Goal: Information Seeking & Learning: Learn about a topic

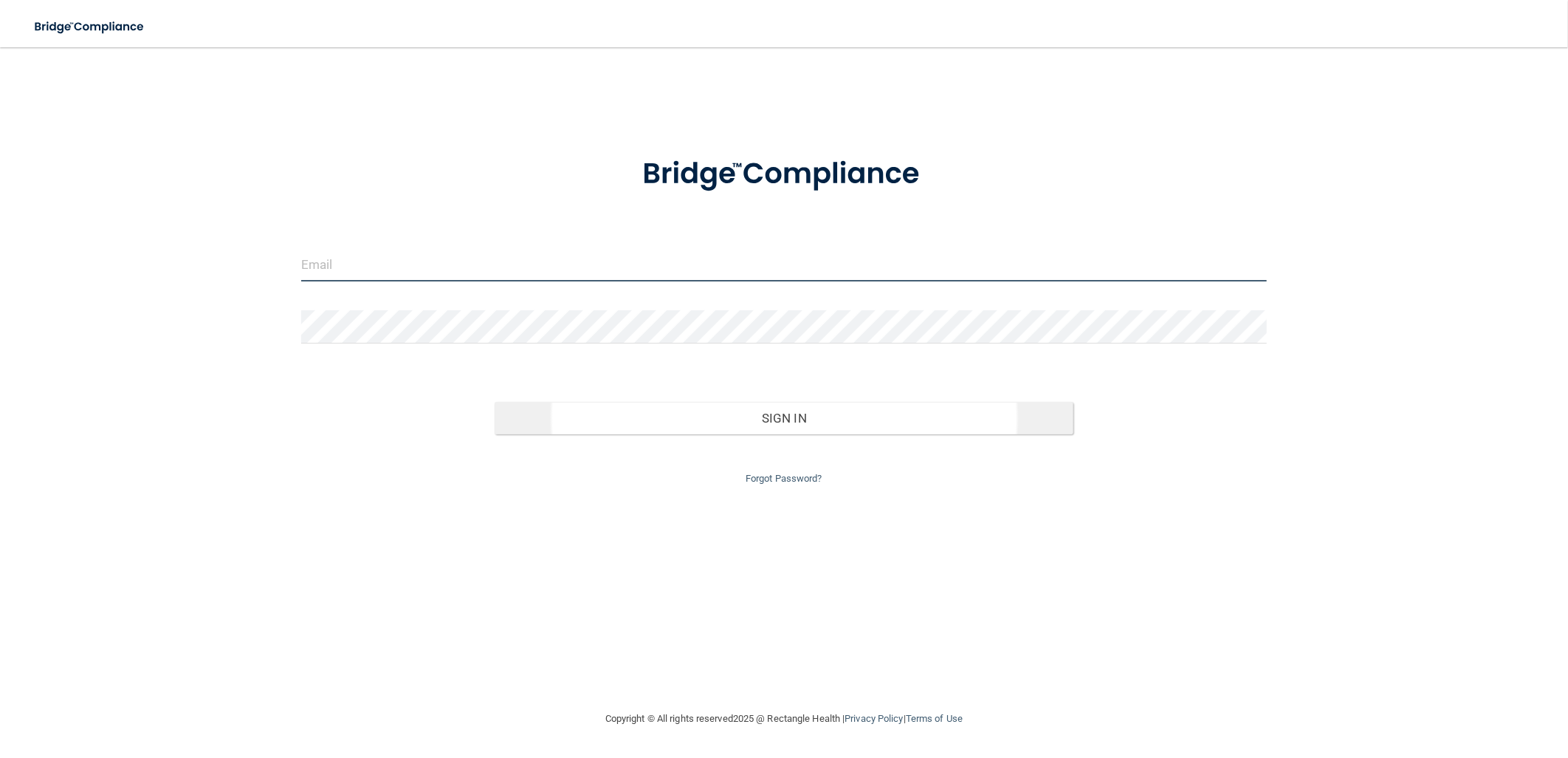
type input "[EMAIL_ADDRESS][DOMAIN_NAME]"
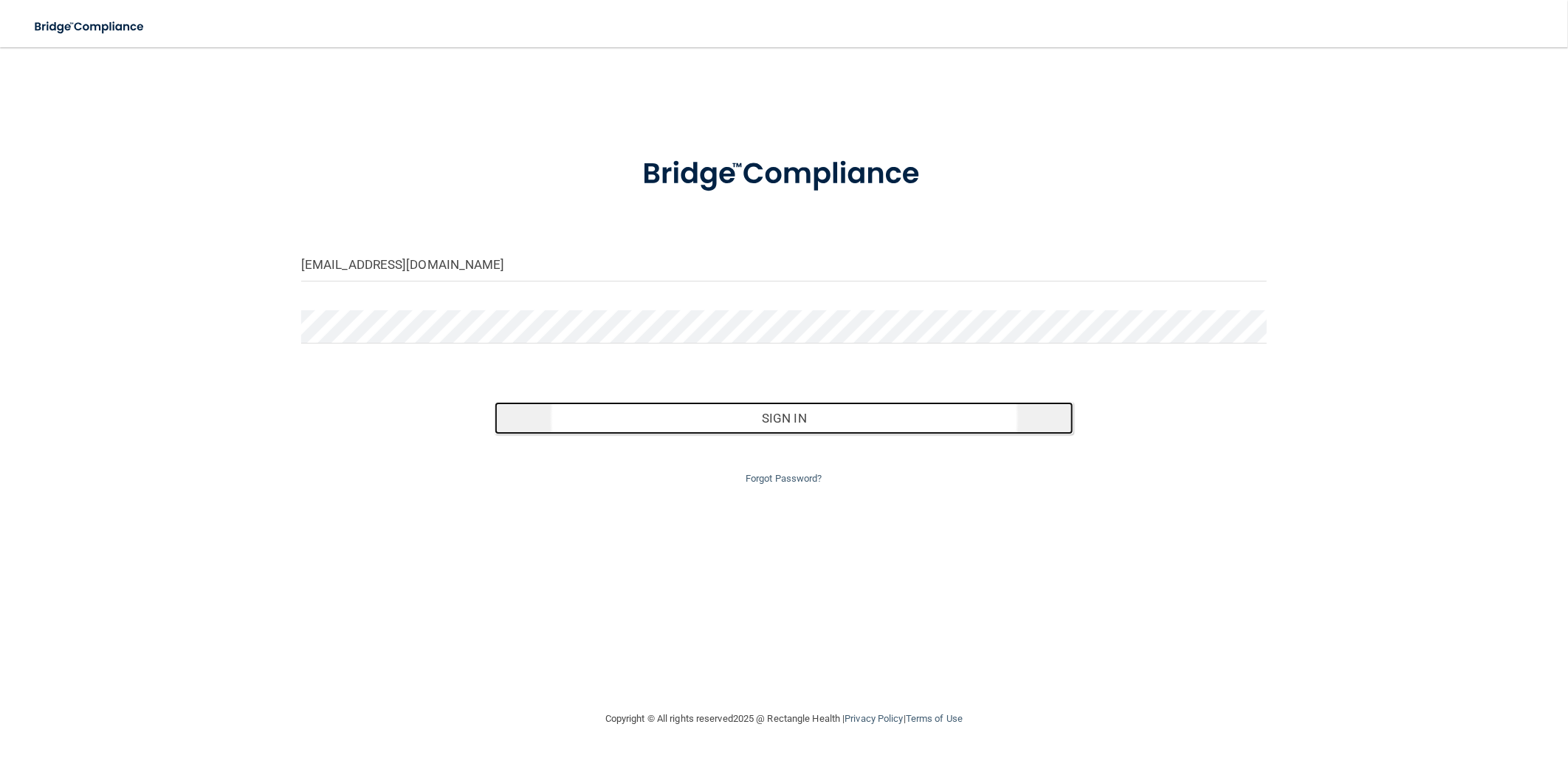
click at [681, 429] on button "Sign In" at bounding box center [784, 418] width 580 height 32
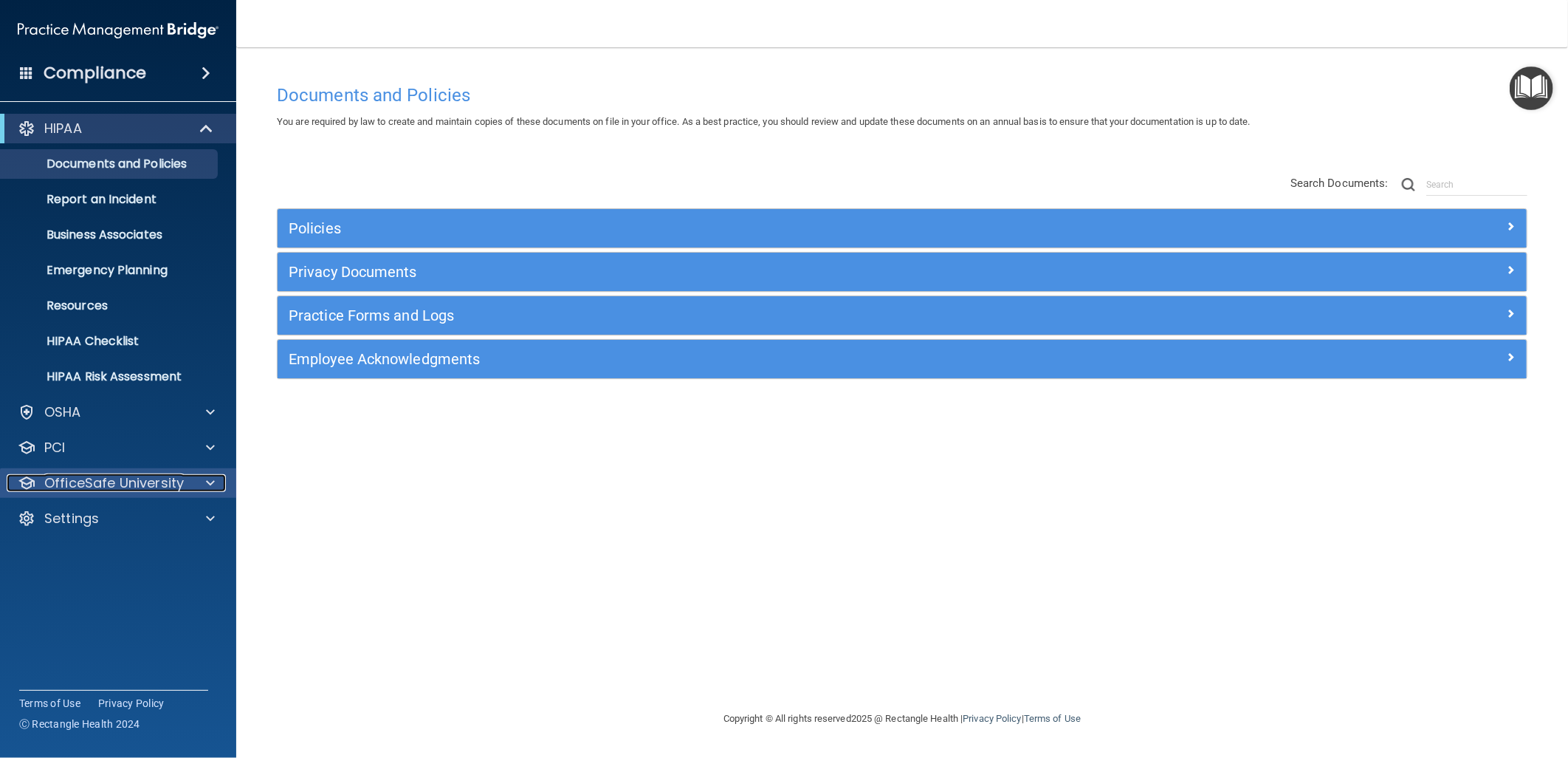
click at [207, 481] on span at bounding box center [211, 484] width 9 height 18
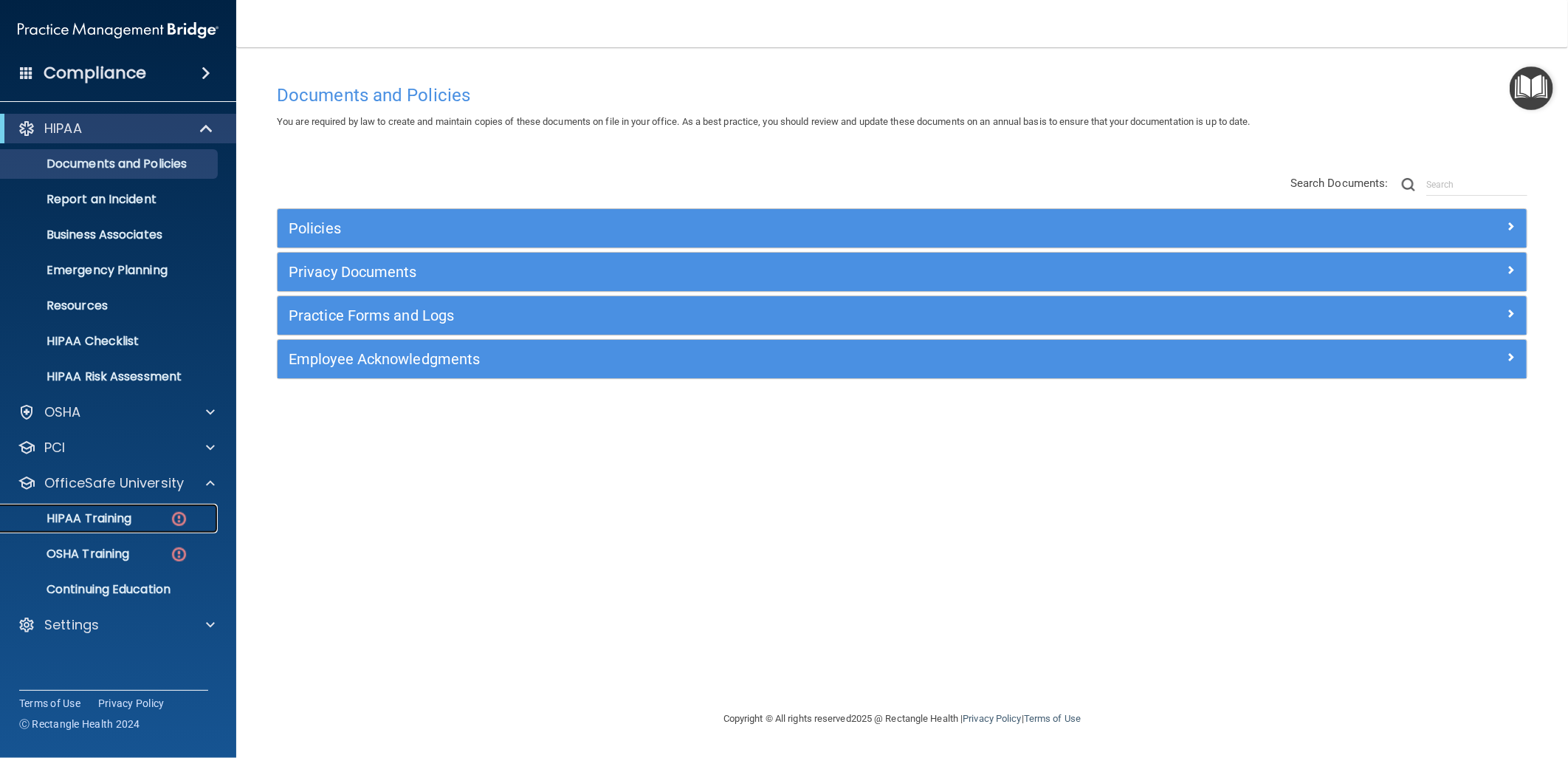
click at [155, 527] on link "HIPAA Training" at bounding box center [101, 518] width 232 height 30
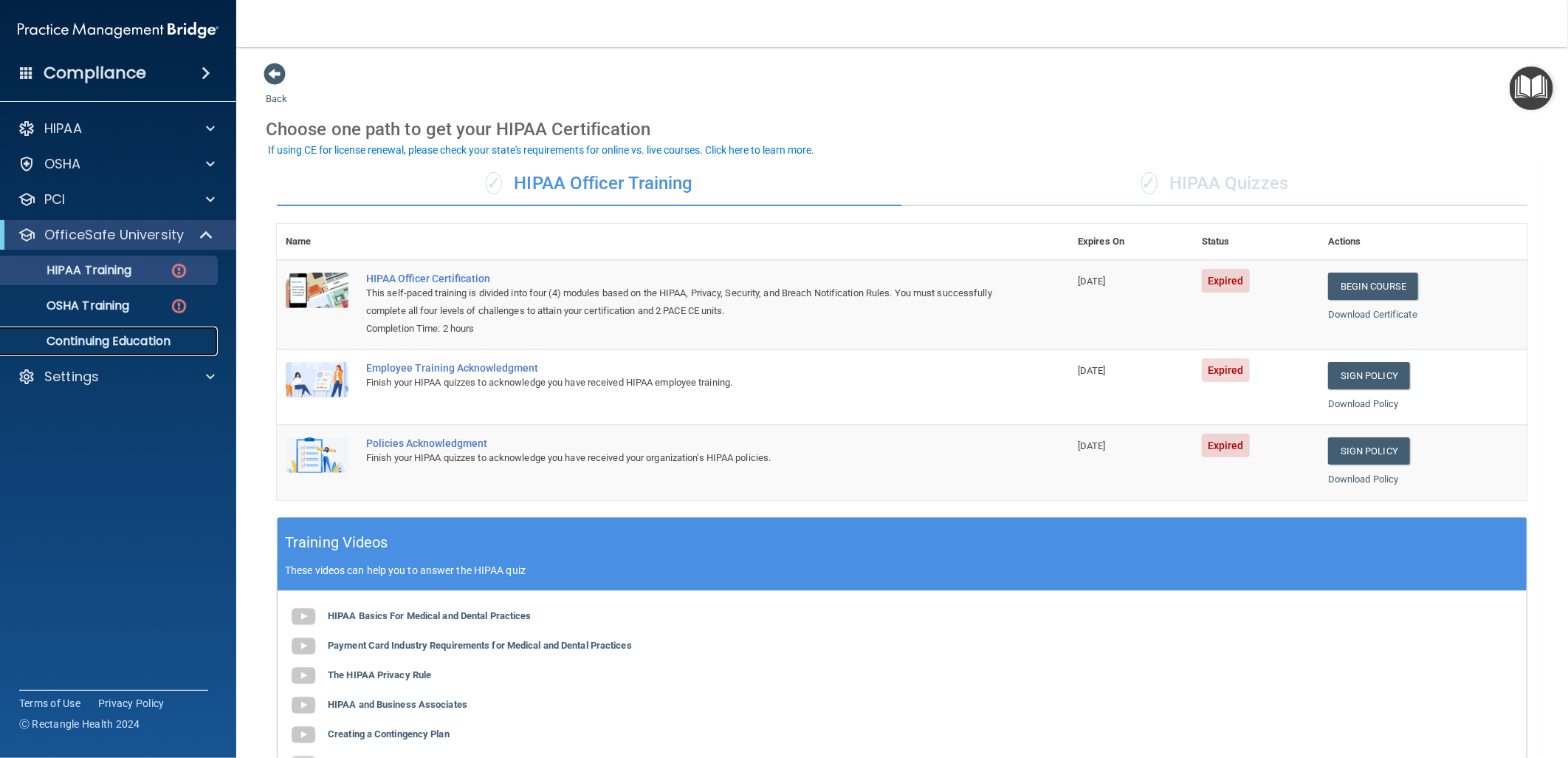
click at [119, 344] on p "Continuing Education" at bounding box center [110, 341] width 202 height 14
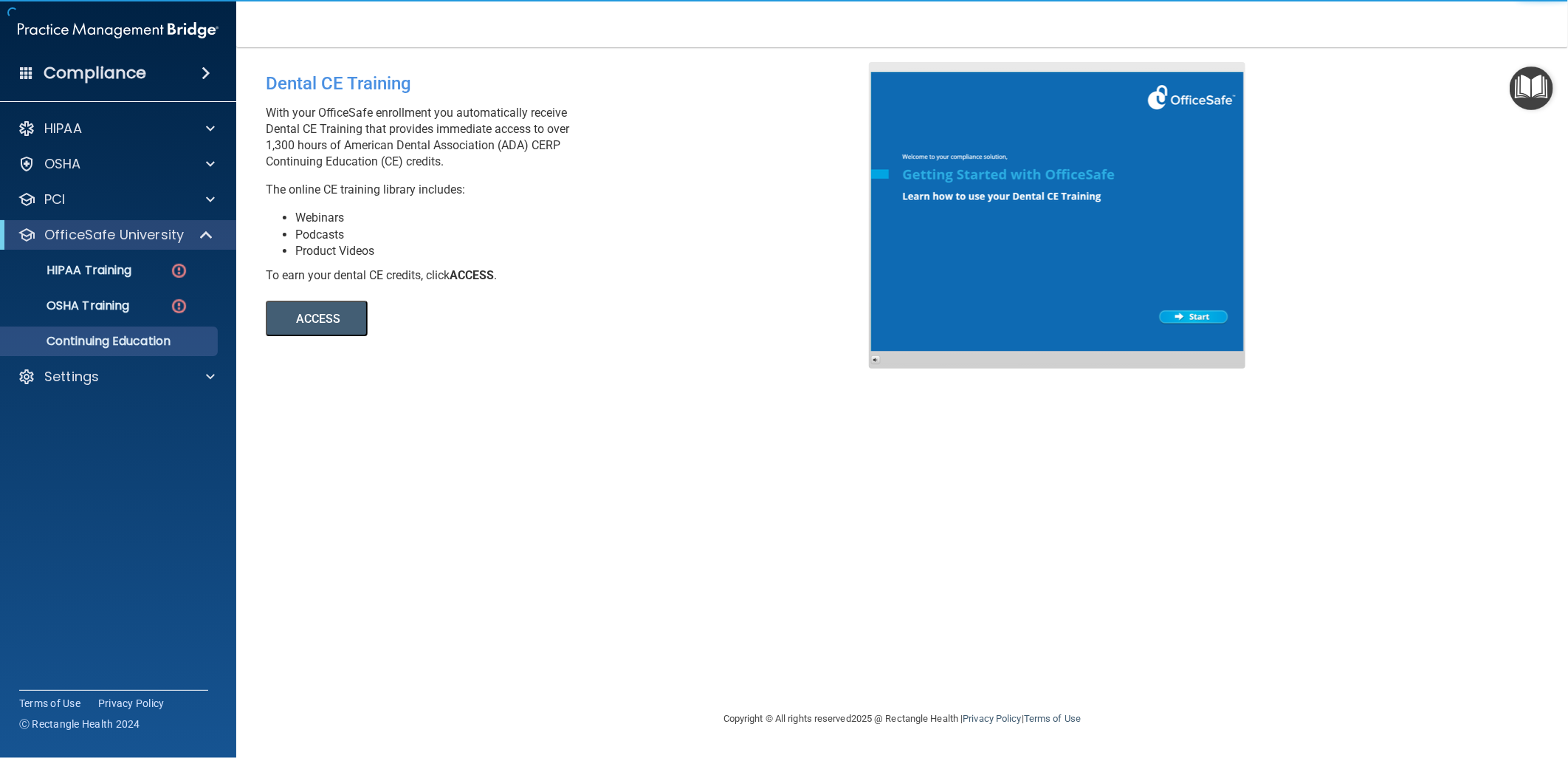
click at [326, 327] on button "ACCESS" at bounding box center [317, 318] width 102 height 36
